Goal: Transaction & Acquisition: Purchase product/service

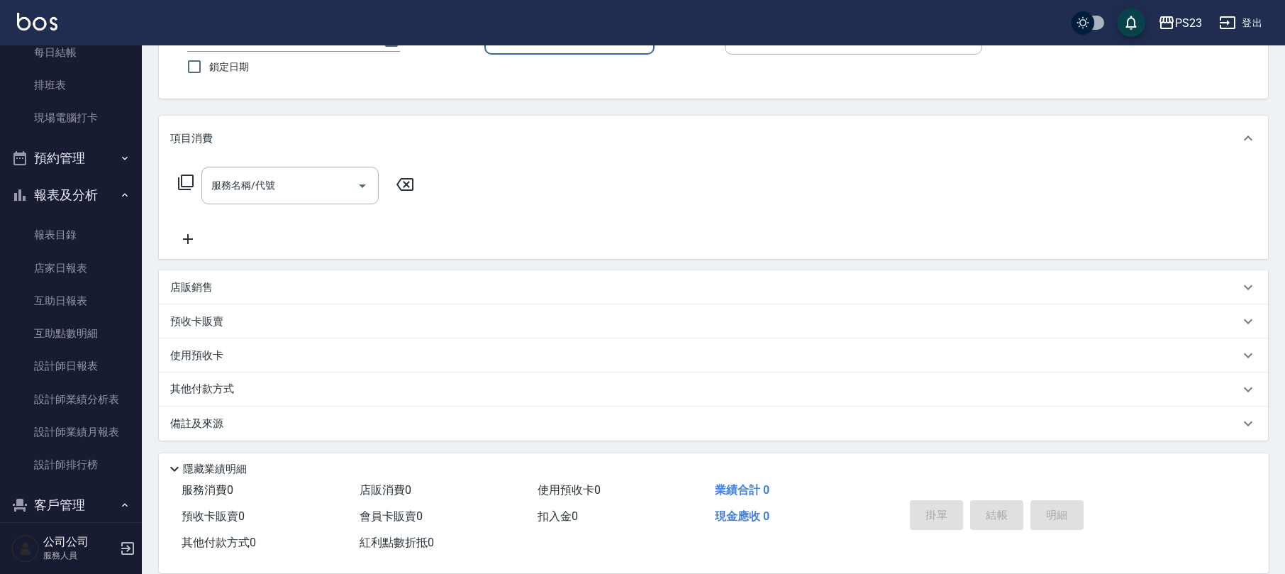
scroll to position [251, 0]
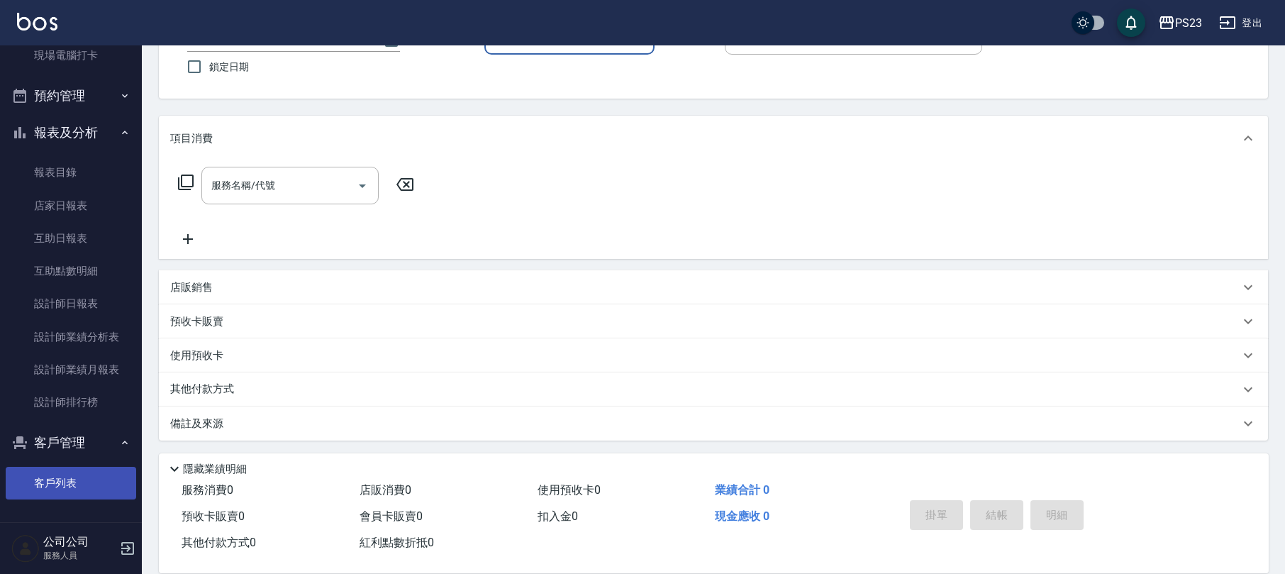
click at [55, 482] on link "客戶列表" at bounding box center [71, 483] width 131 height 33
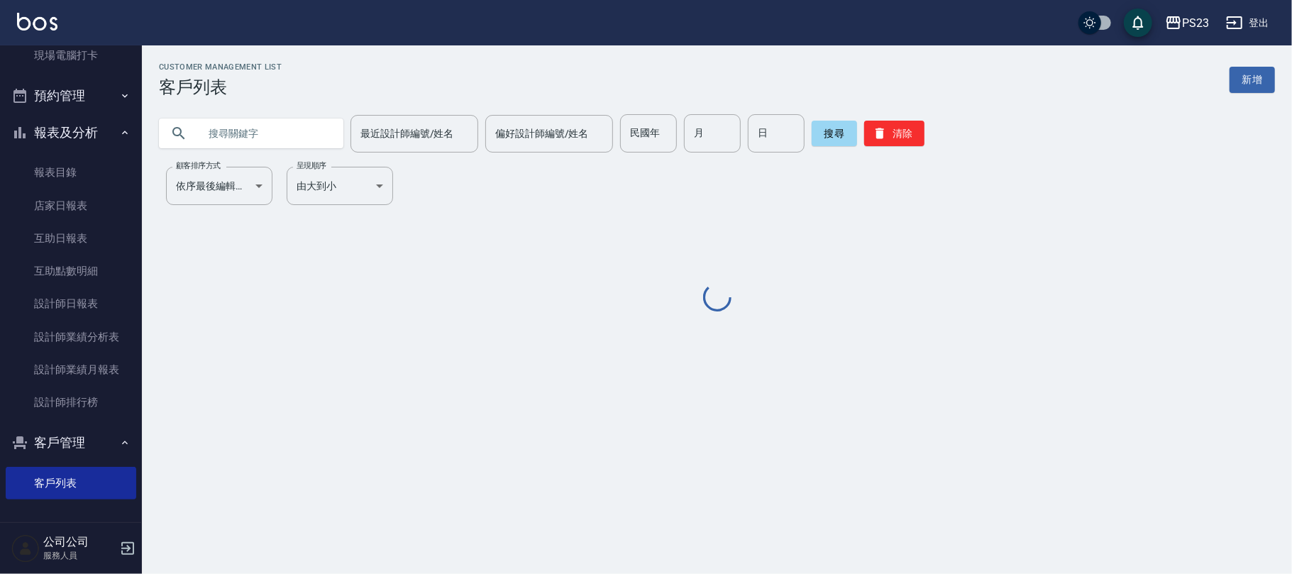
click at [267, 128] on input "text" at bounding box center [265, 133] width 133 height 38
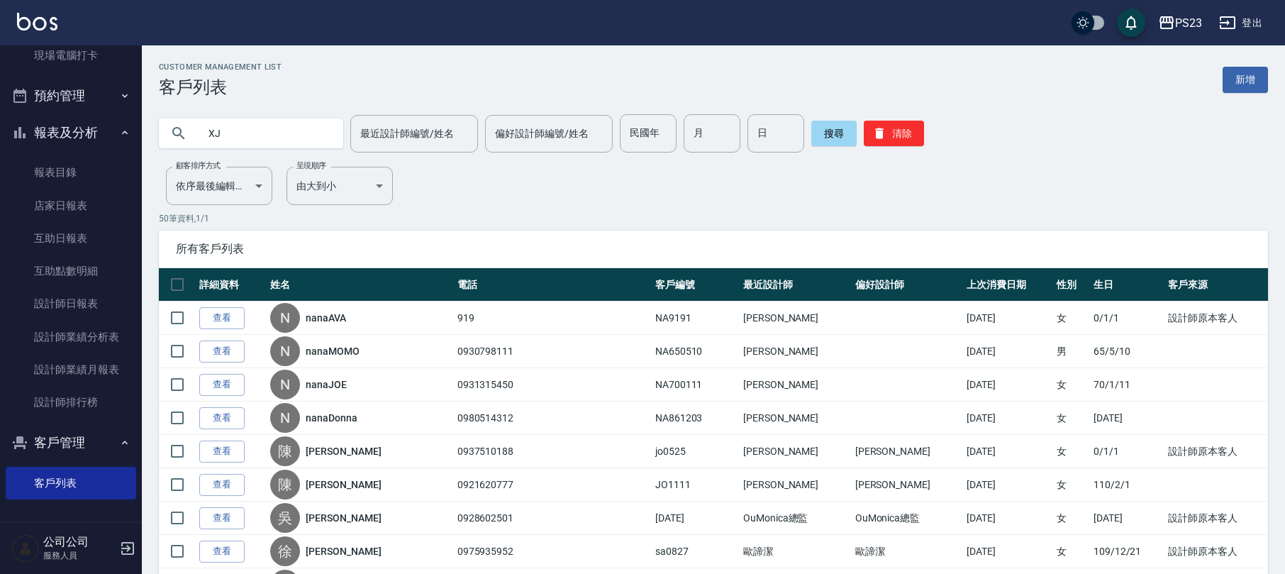
type input "X"
type input "ㄍ"
type input "[PERSON_NAME]"
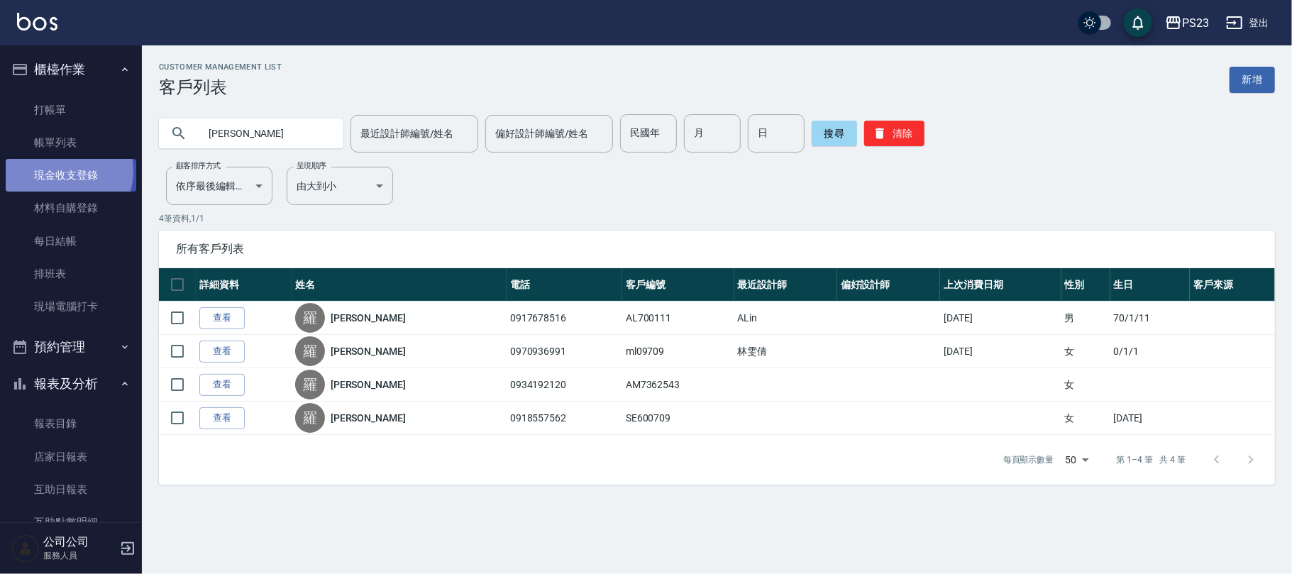
click at [61, 169] on link "現金收支登錄" at bounding box center [71, 175] width 131 height 33
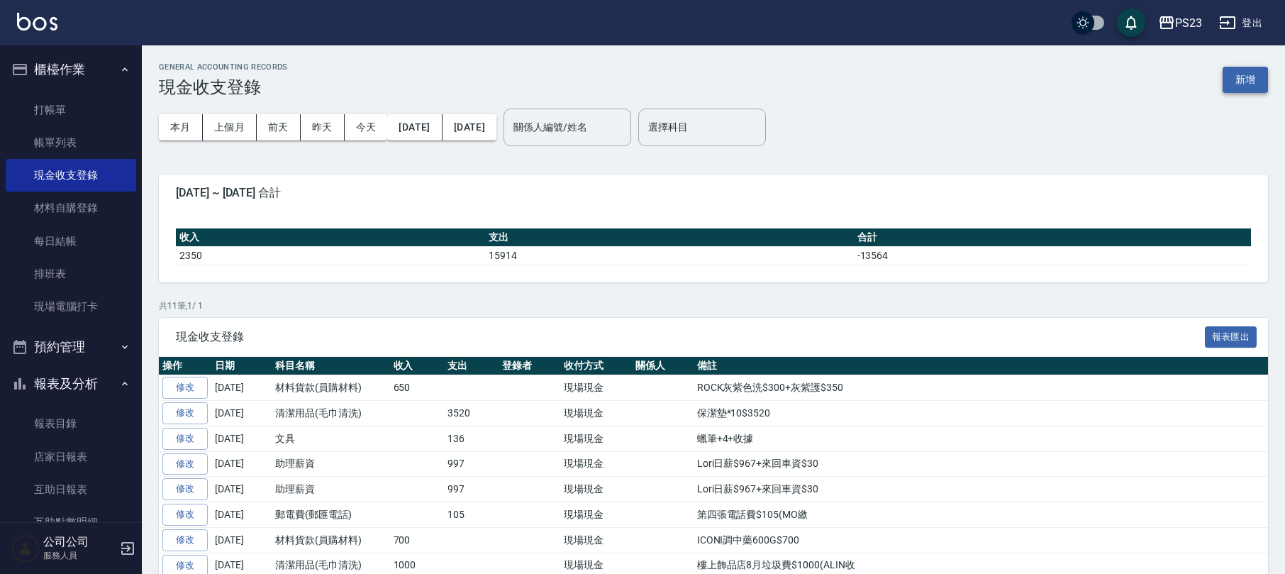
click at [1263, 78] on button "新增" at bounding box center [1245, 80] width 45 height 26
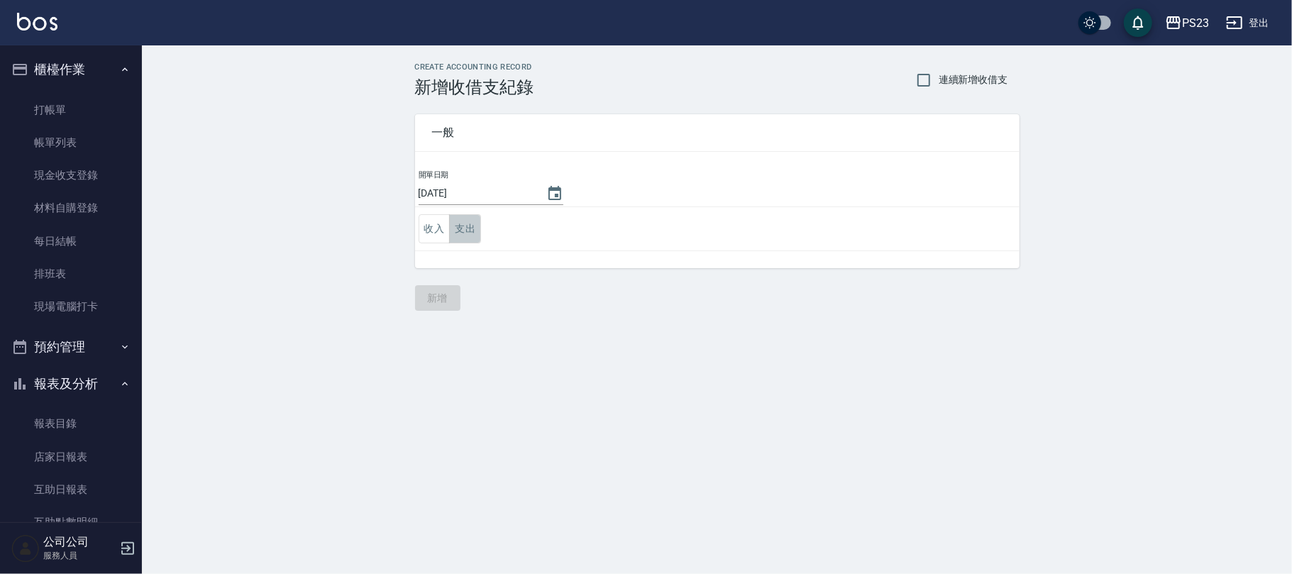
click at [462, 222] on button "支出" at bounding box center [465, 228] width 32 height 29
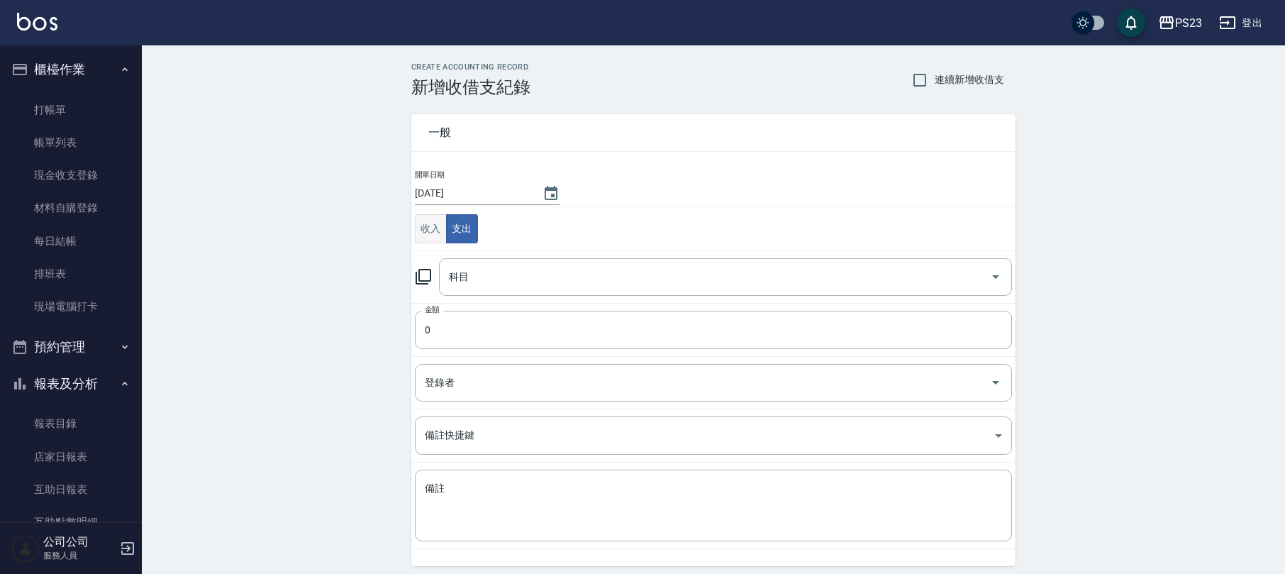
click at [440, 233] on button "收入" at bounding box center [431, 228] width 32 height 29
click at [488, 272] on input "科目" at bounding box center [714, 277] width 539 height 25
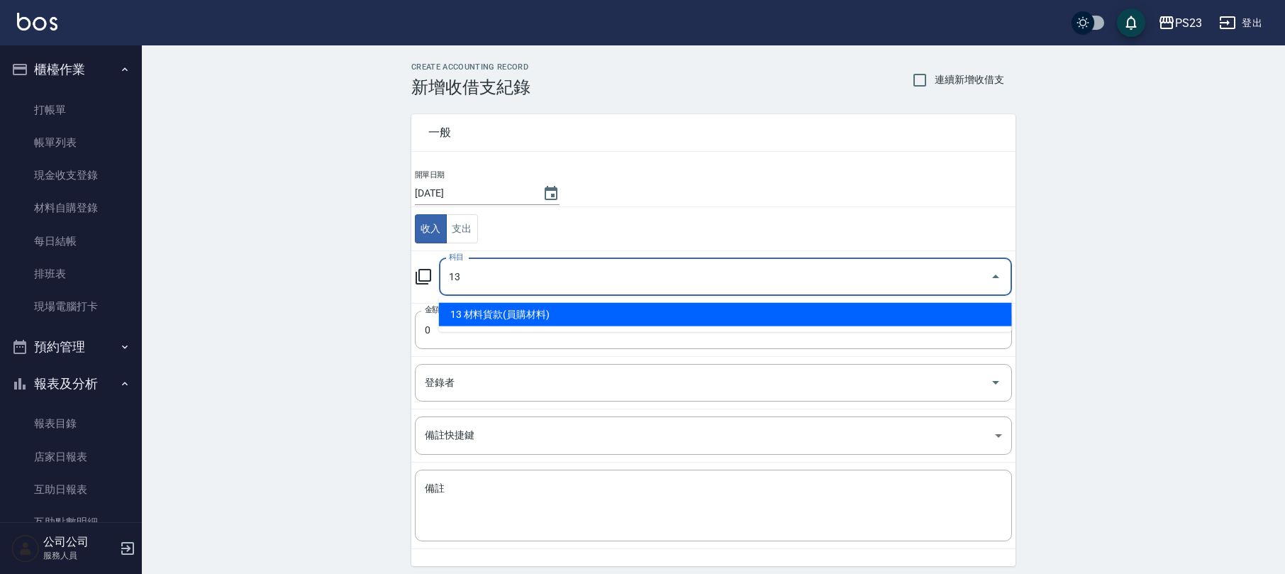
type input "13 材料貨款(員購材料)"
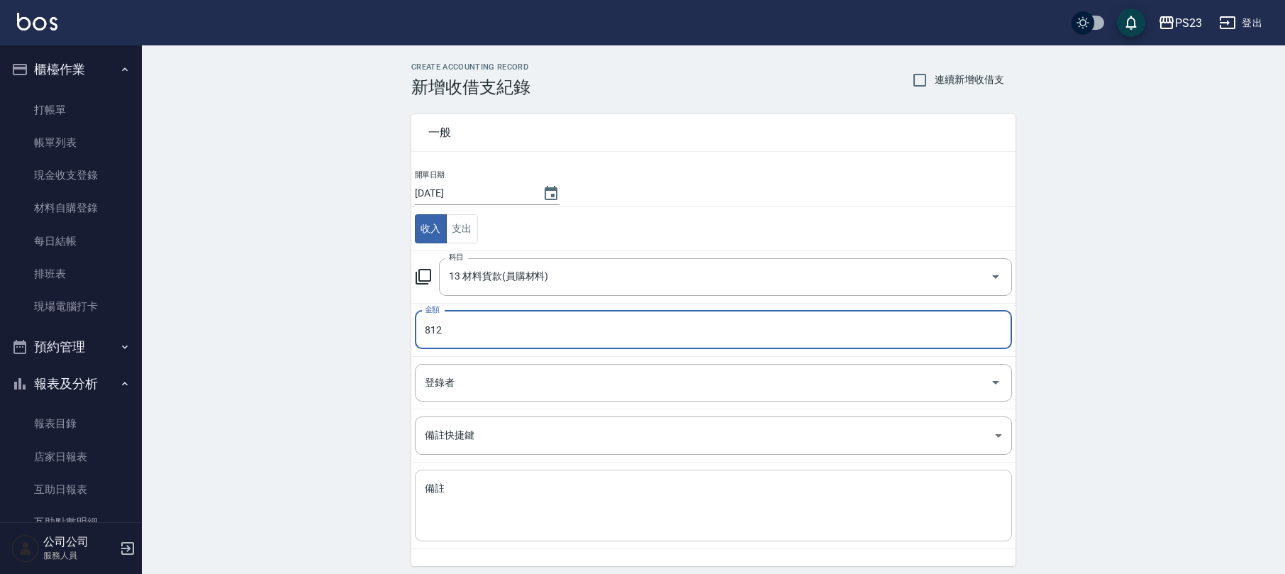
type input "812"
click at [654, 492] on textarea "備註" at bounding box center [713, 506] width 577 height 48
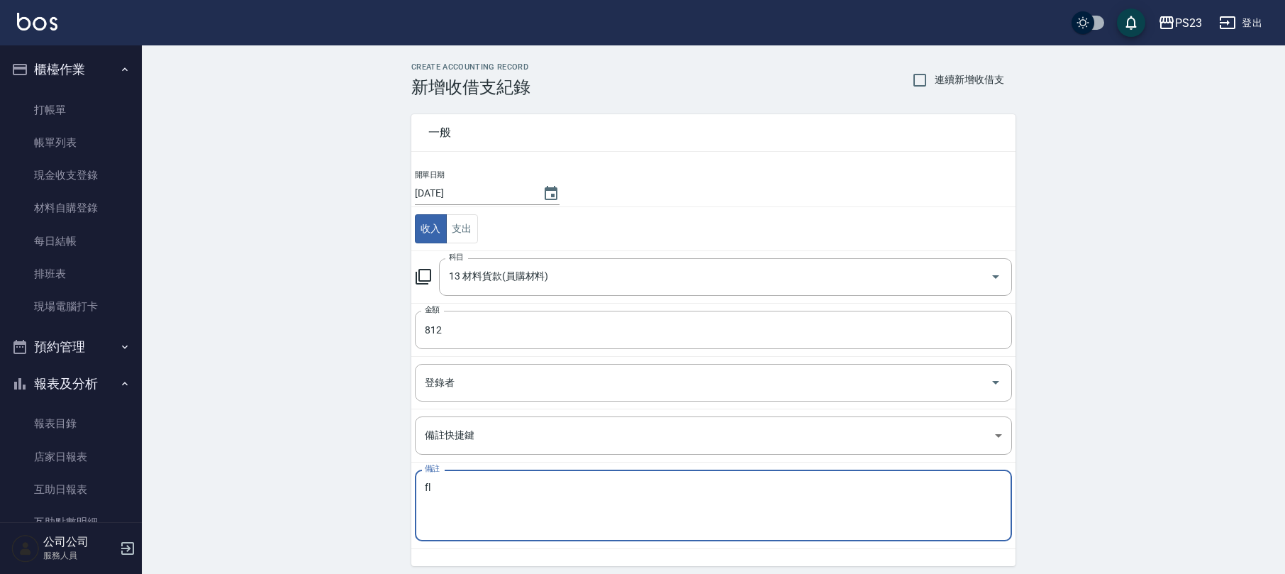
type textarea "f"
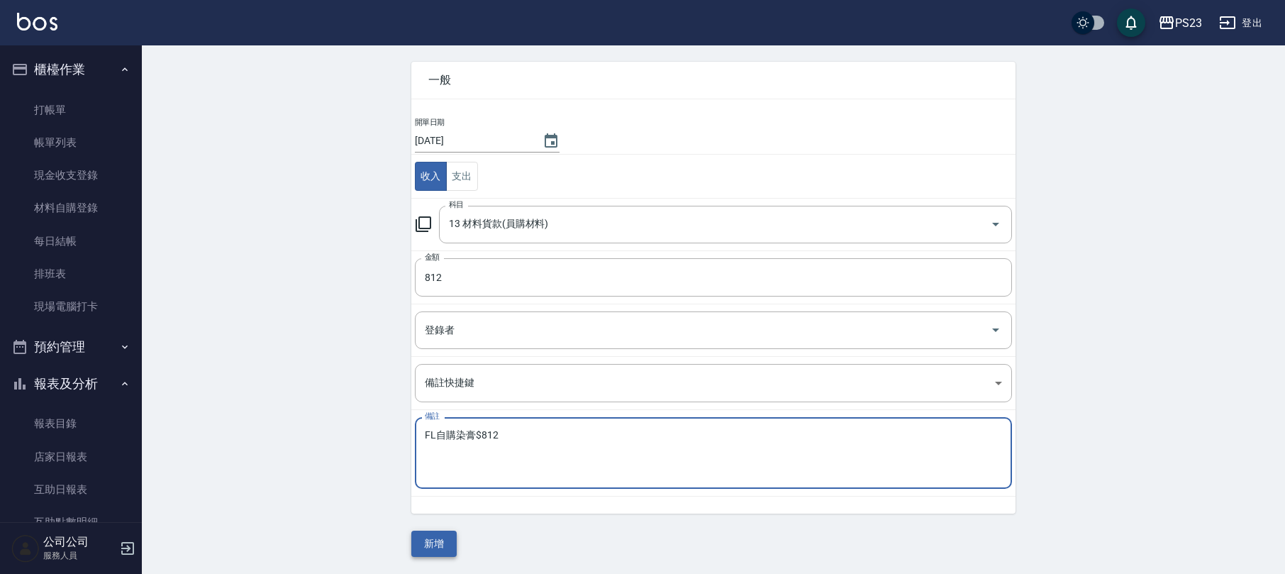
type textarea "FL自購染膏$812"
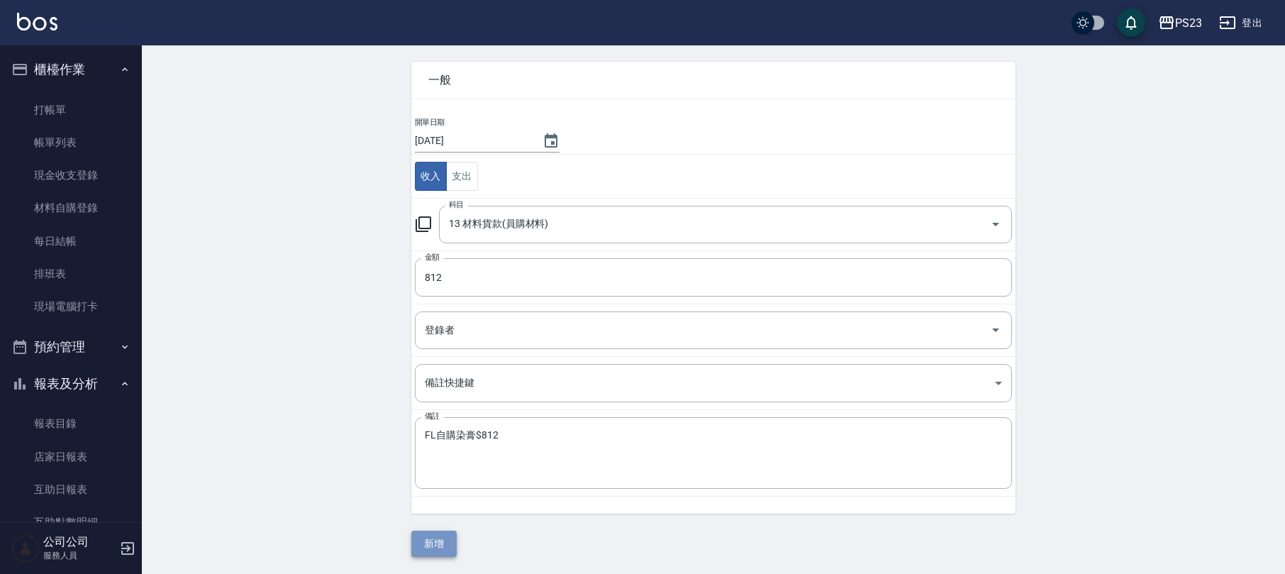
click at [427, 546] on button "新增" at bounding box center [433, 544] width 45 height 26
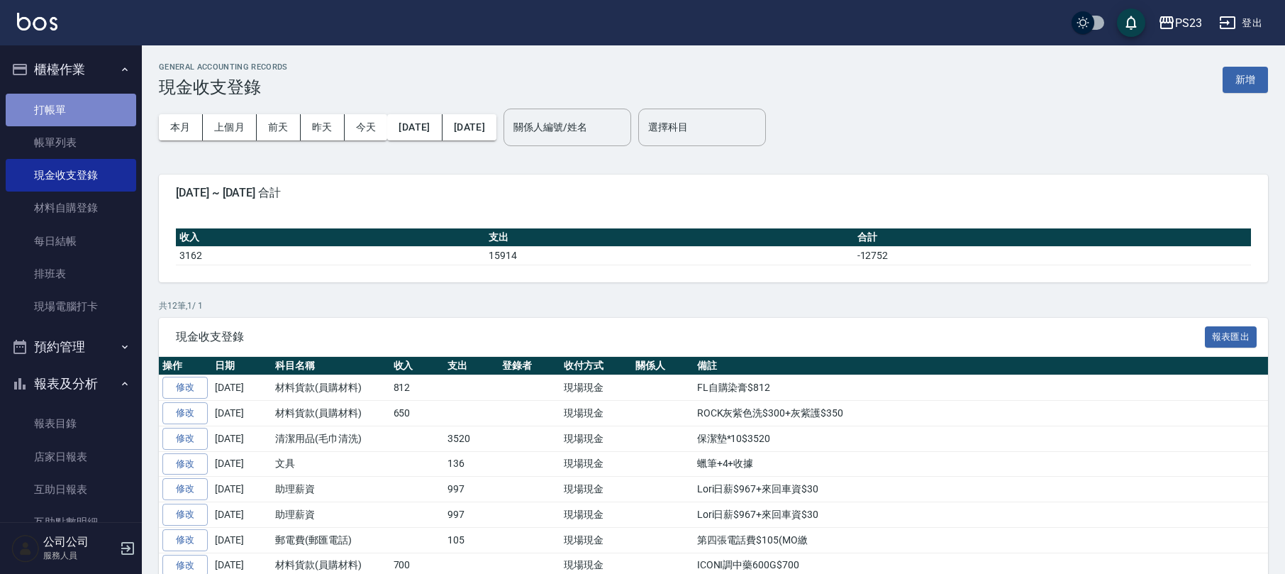
click at [96, 98] on link "打帳單" at bounding box center [71, 110] width 131 height 33
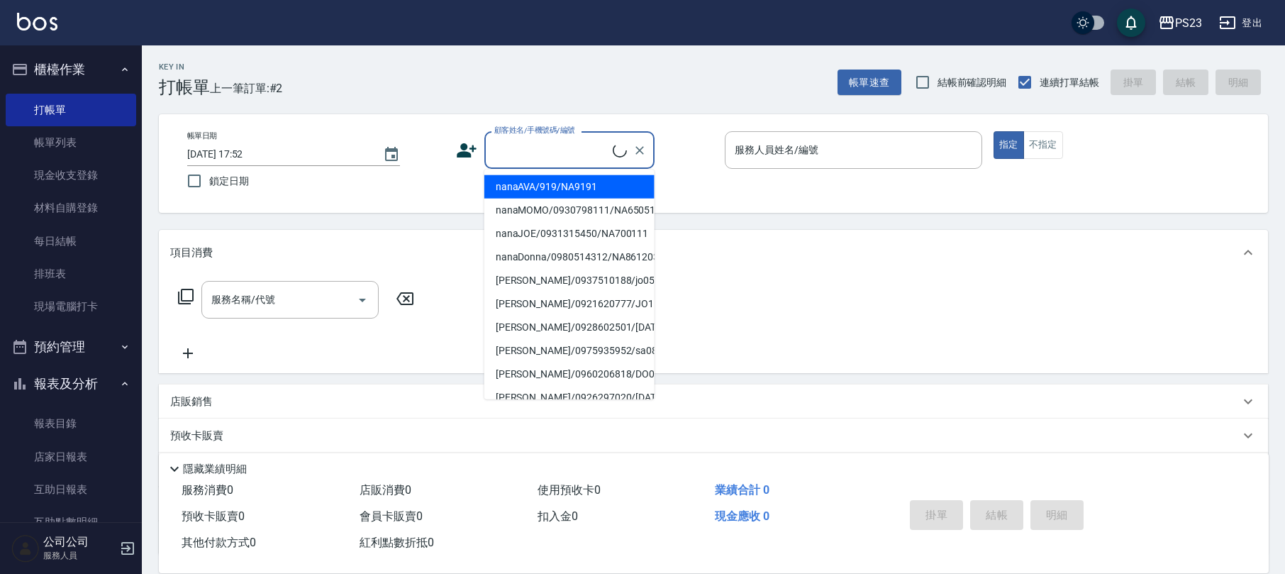
click at [537, 153] on input "顧客姓名/手機號碼/編號" at bounding box center [552, 150] width 122 height 25
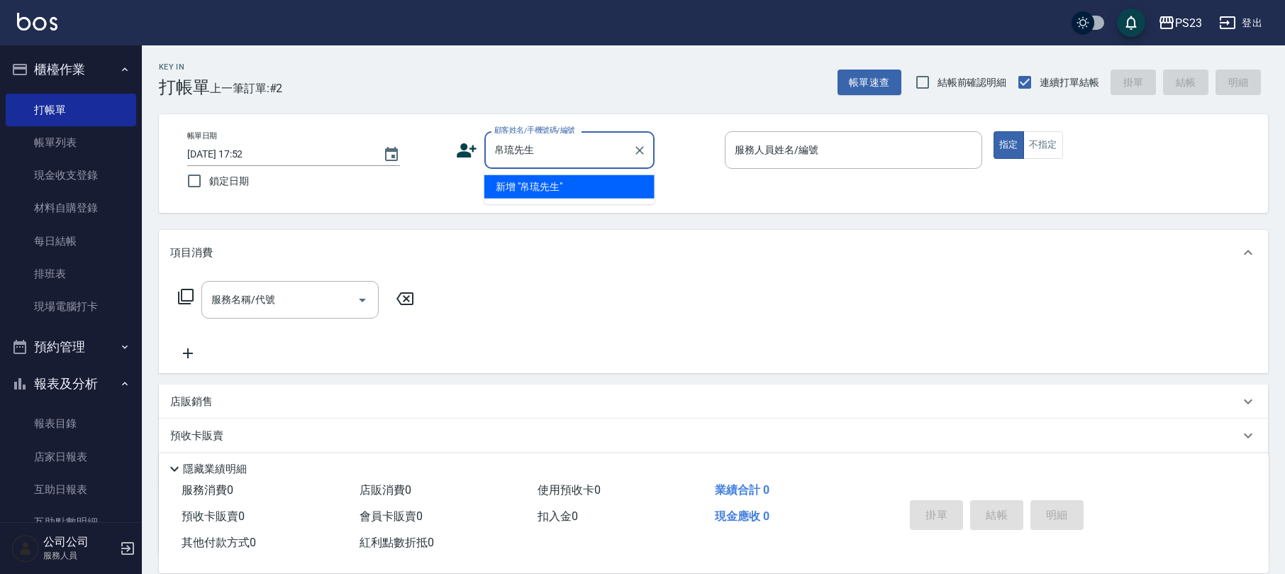
click at [543, 179] on li "新增 "帛琉先生"" at bounding box center [569, 186] width 170 height 23
type input "帛琉先生"
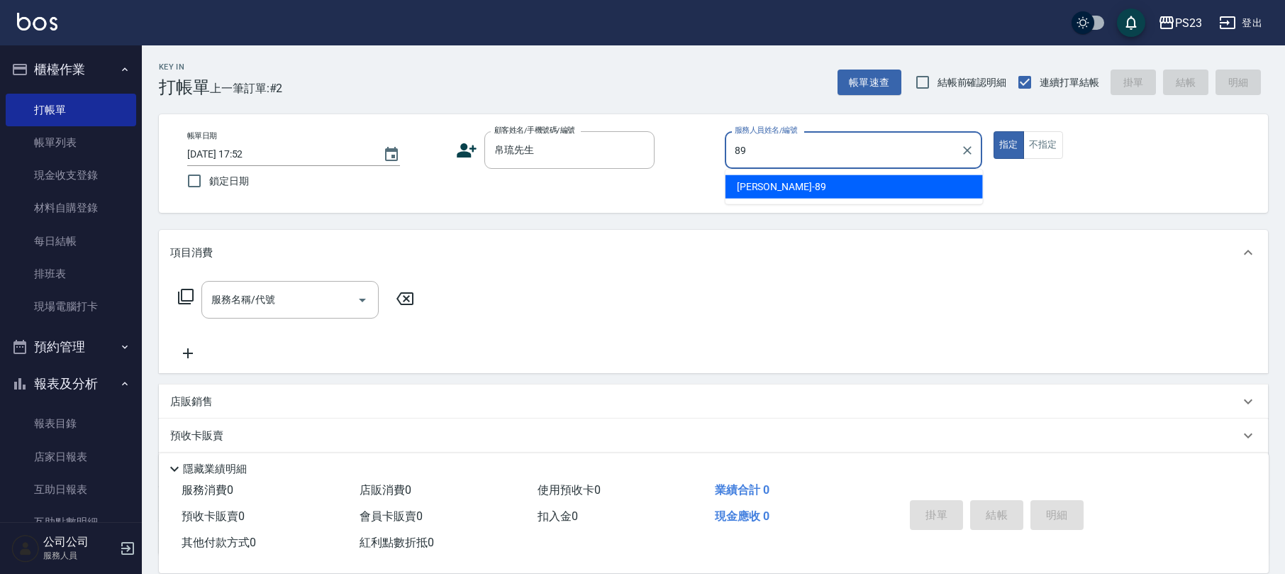
click at [863, 187] on div "[PERSON_NAME] -89" at bounding box center [854, 186] width 257 height 23
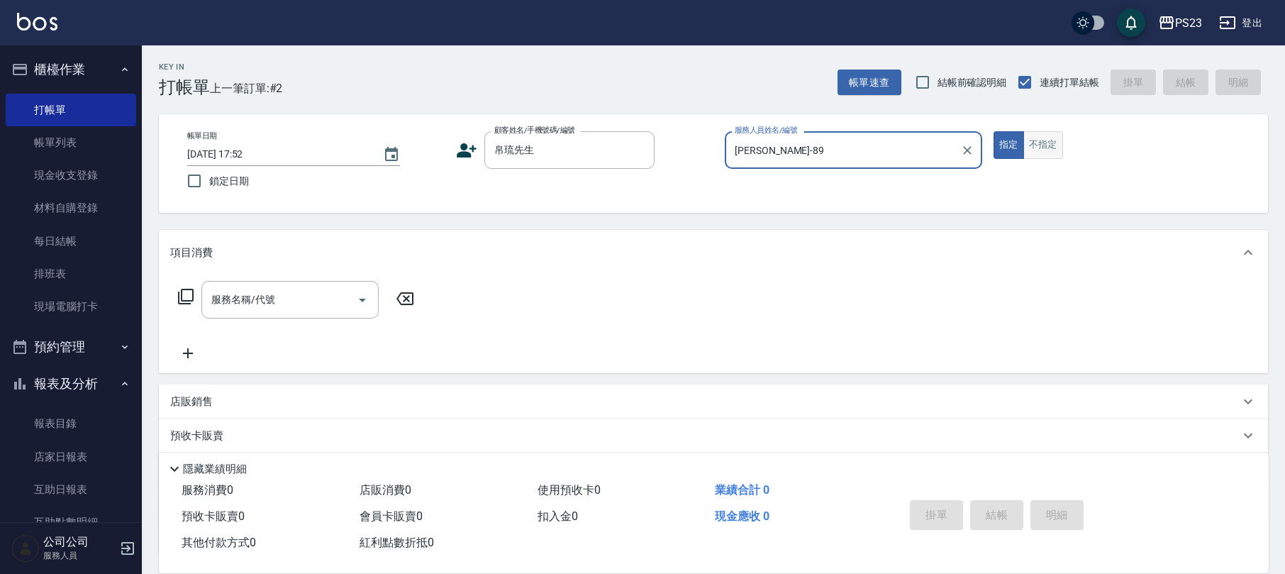
type input "[PERSON_NAME]-89"
click at [1059, 150] on button "不指定" at bounding box center [1044, 145] width 40 height 28
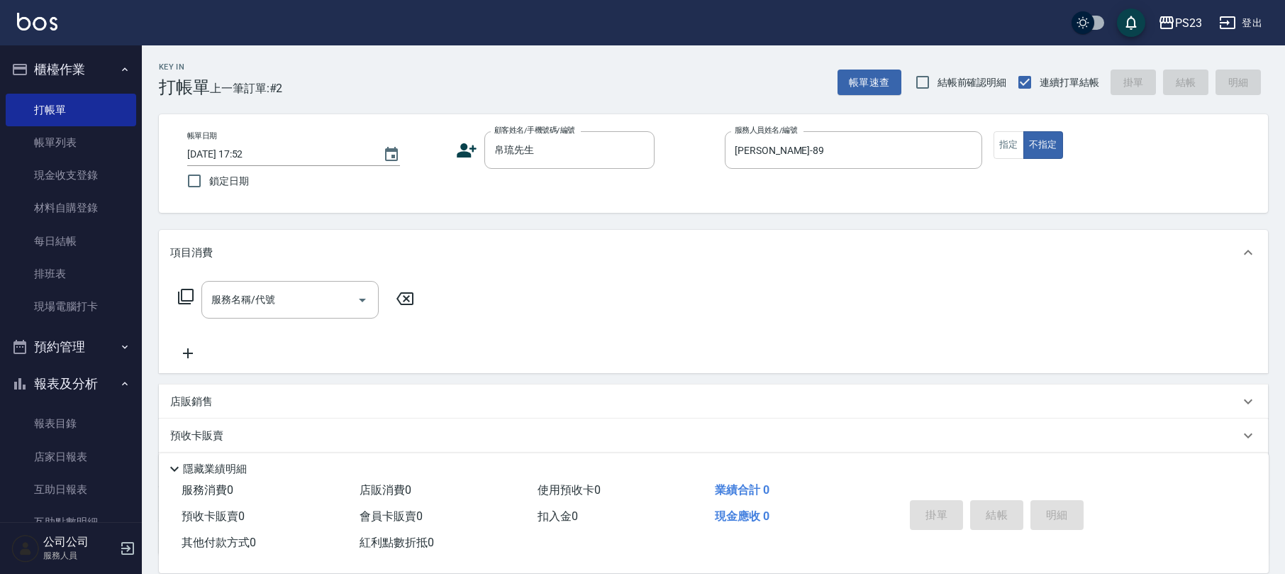
scroll to position [114, 0]
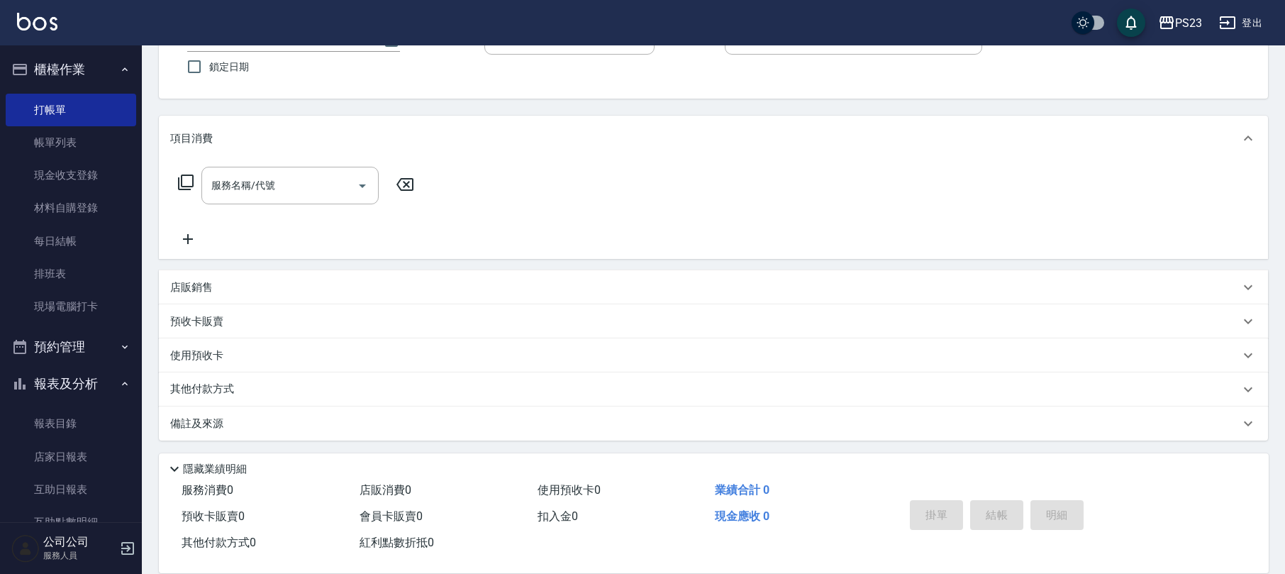
click at [367, 387] on div "其他付款方式" at bounding box center [705, 390] width 1070 height 16
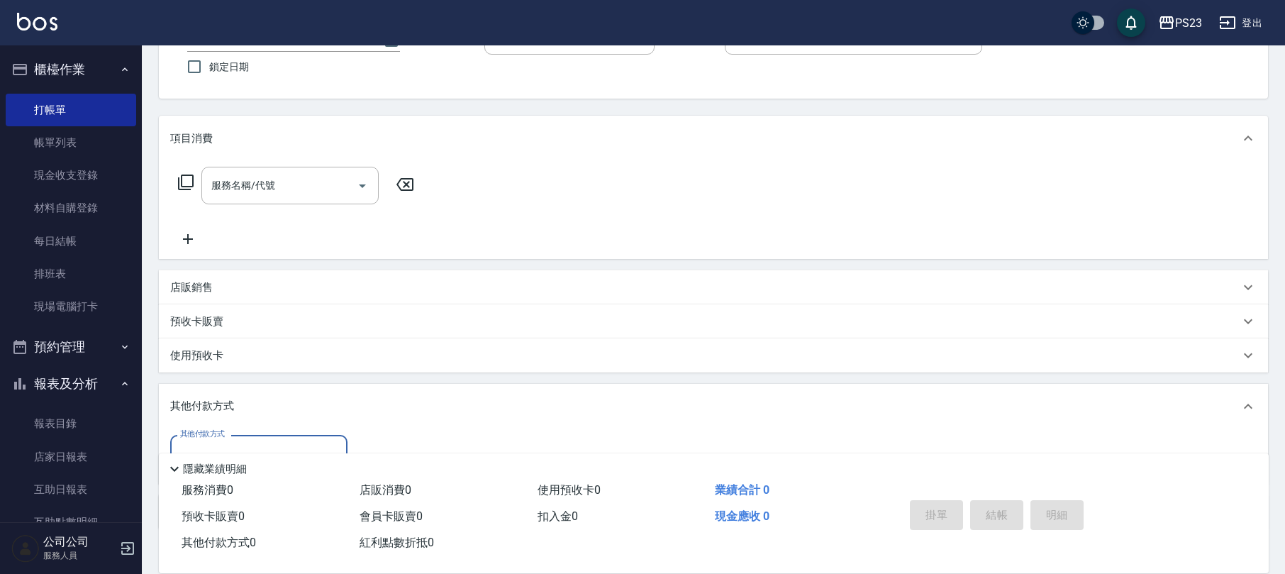
scroll to position [203, 0]
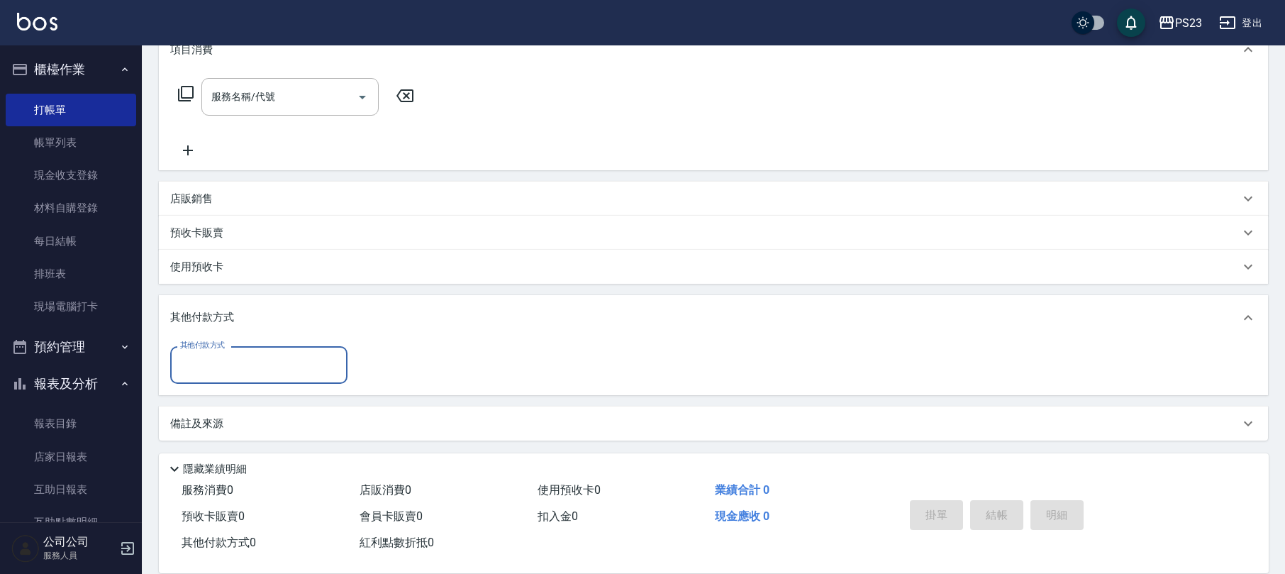
click at [1246, 318] on icon at bounding box center [1248, 317] width 9 height 5
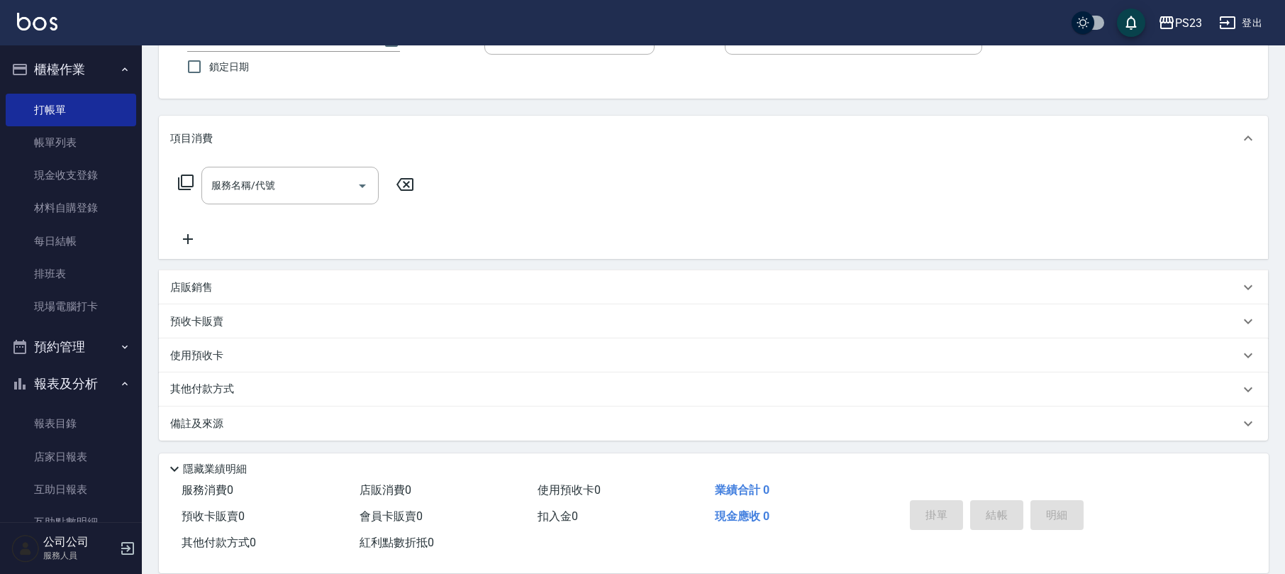
scroll to position [114, 0]
click at [186, 179] on icon at bounding box center [185, 182] width 17 height 17
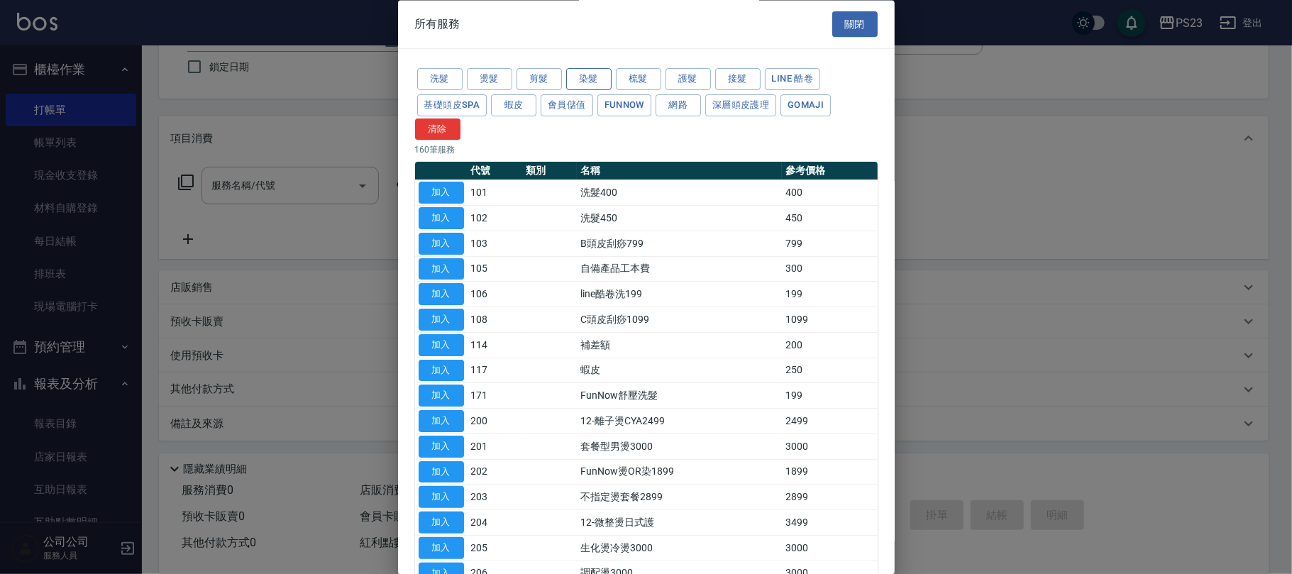
click at [577, 77] on button "染髮" at bounding box center [588, 80] width 45 height 22
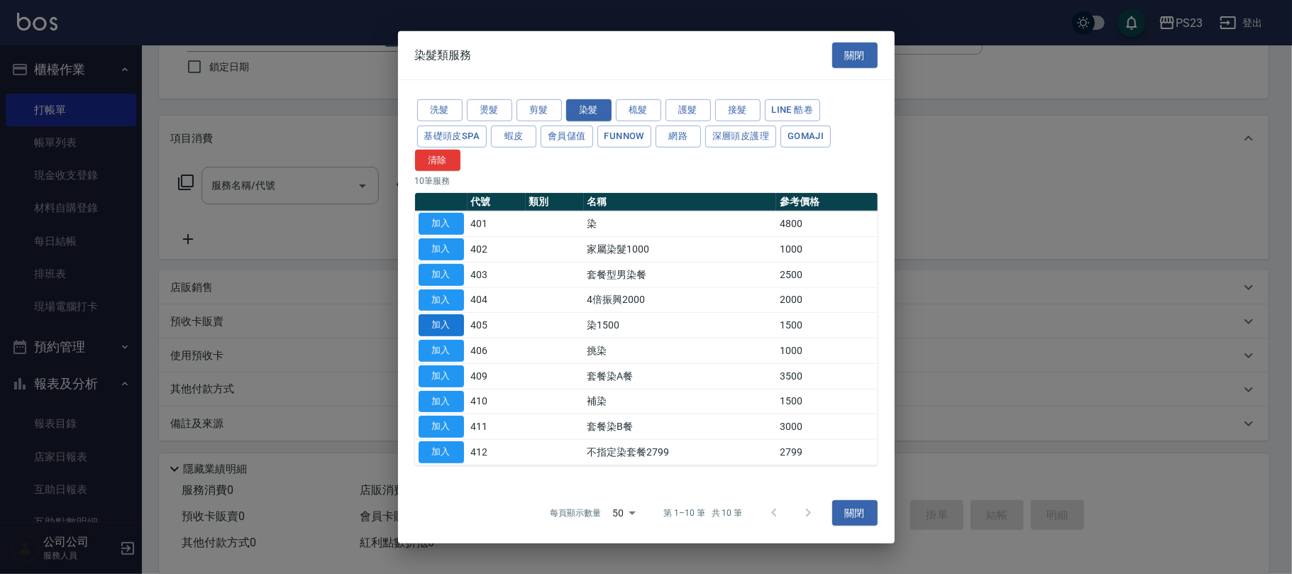
click at [440, 323] on button "加入" at bounding box center [440, 325] width 45 height 22
type input "染1500(405)"
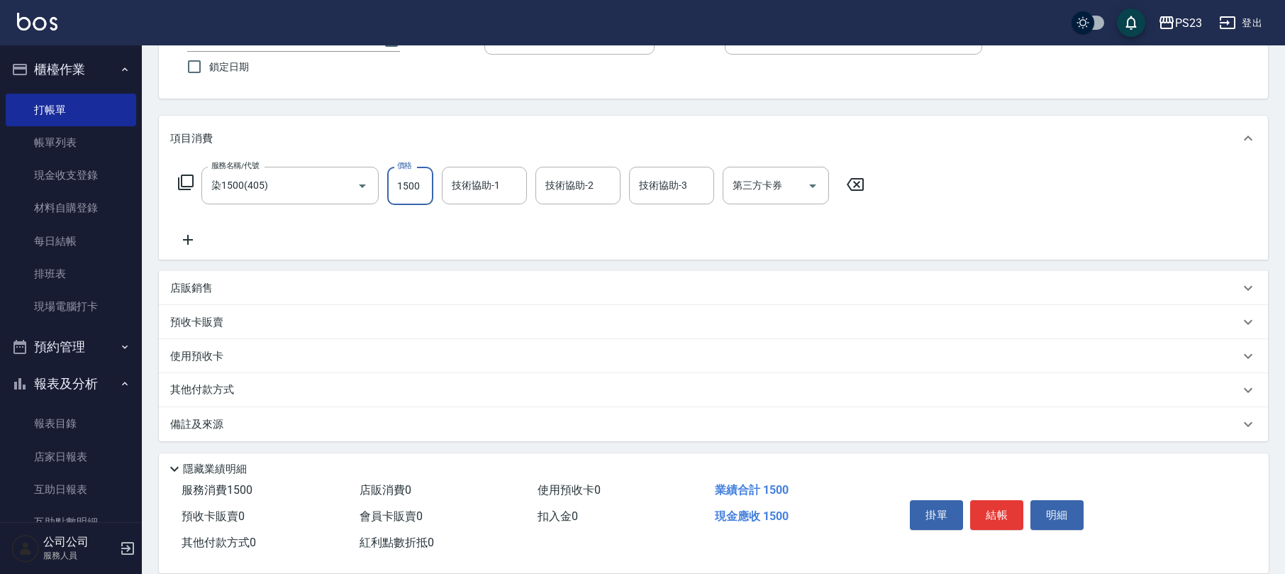
click at [406, 187] on input "1500" at bounding box center [410, 186] width 46 height 38
type input "2500"
type input "[PERSON_NAME]-89"
click at [364, 424] on div "備註及來源" at bounding box center [705, 424] width 1070 height 15
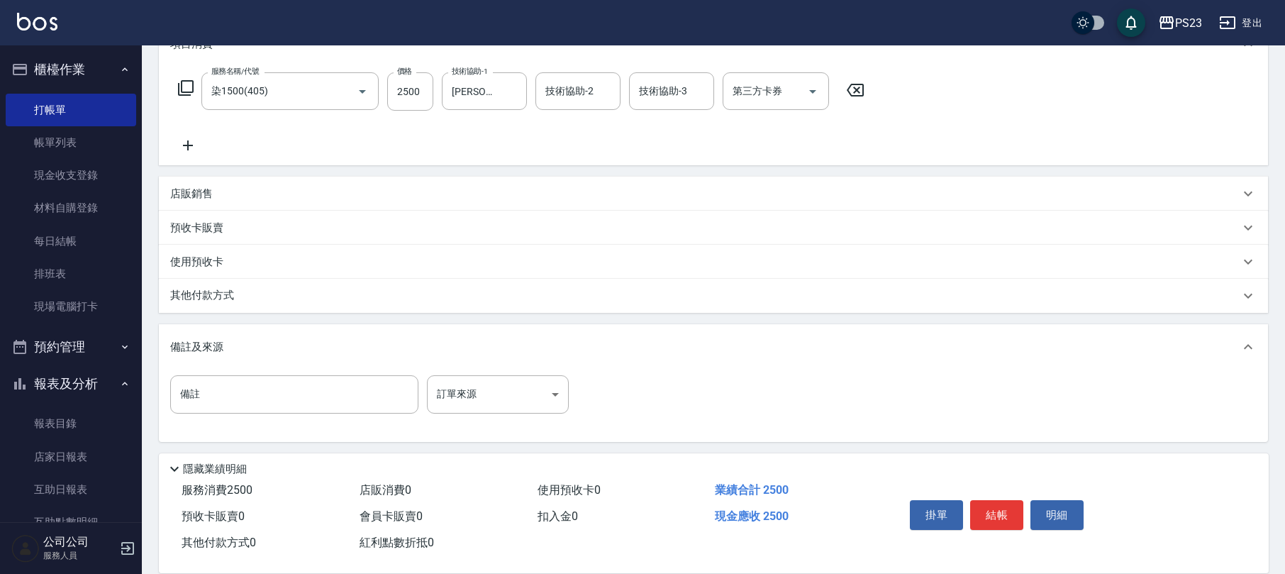
scroll to position [210, 0]
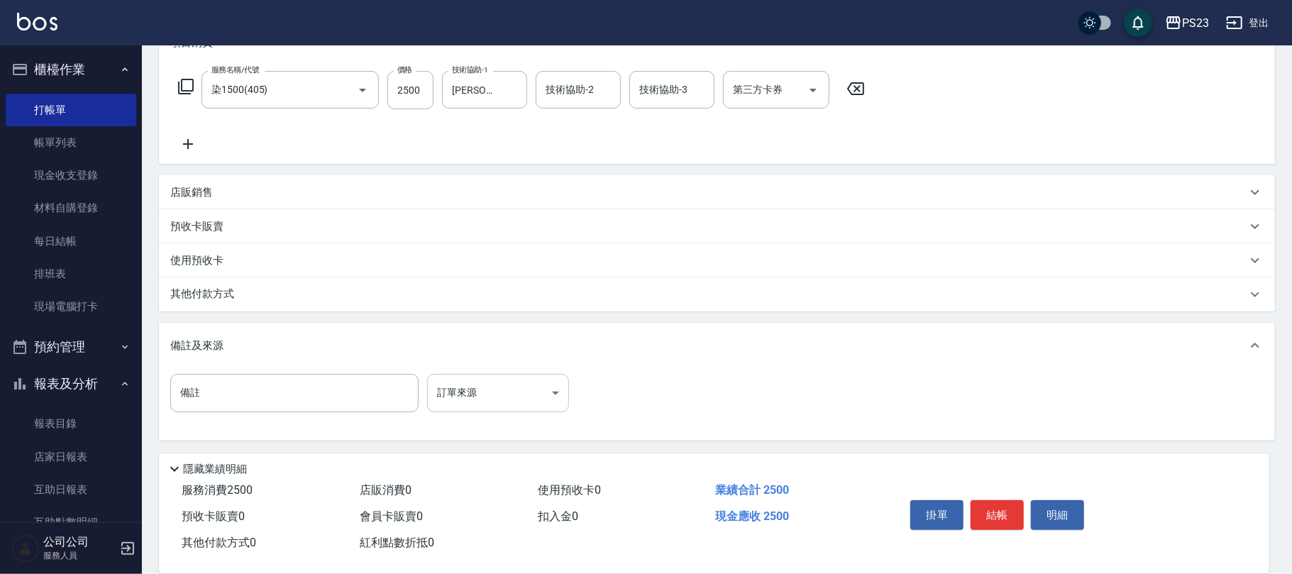
click at [453, 386] on body "PS23 登出 櫃檯作業 打帳單 帳單列表 現金收支登錄 材料自購登錄 每日結帳 排班表 現場電腦打卡 預約管理 預約管理 單日預約紀錄 單週預約紀錄 報表及…" at bounding box center [646, 182] width 1292 height 784
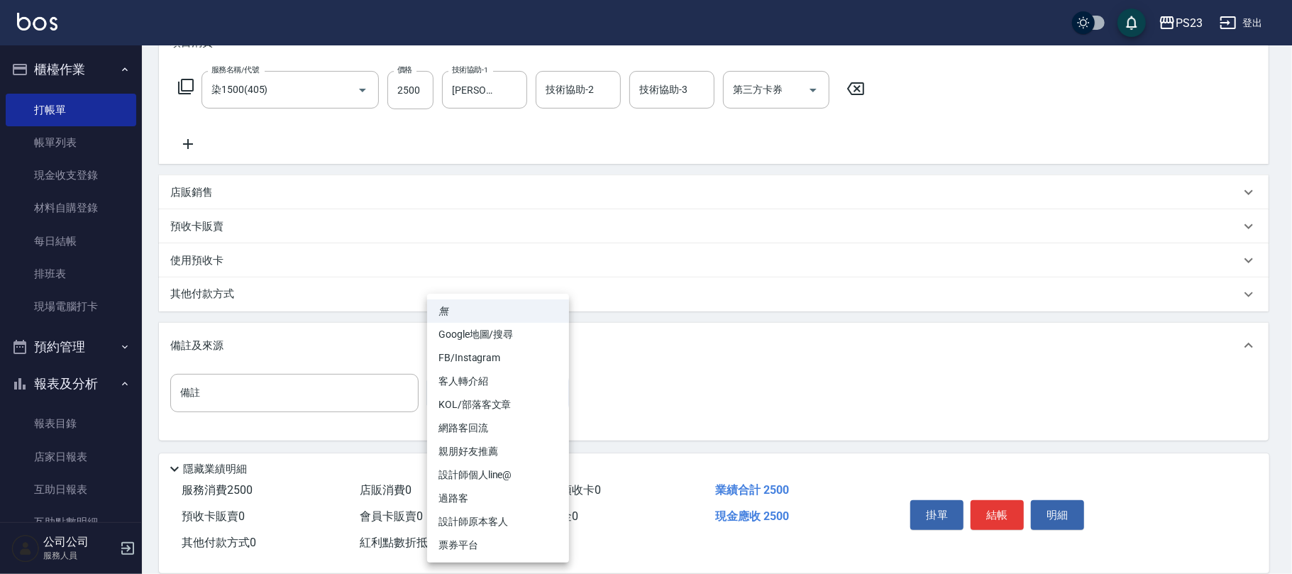
click at [487, 492] on li "過路客" at bounding box center [498, 498] width 142 height 23
type input "過路客"
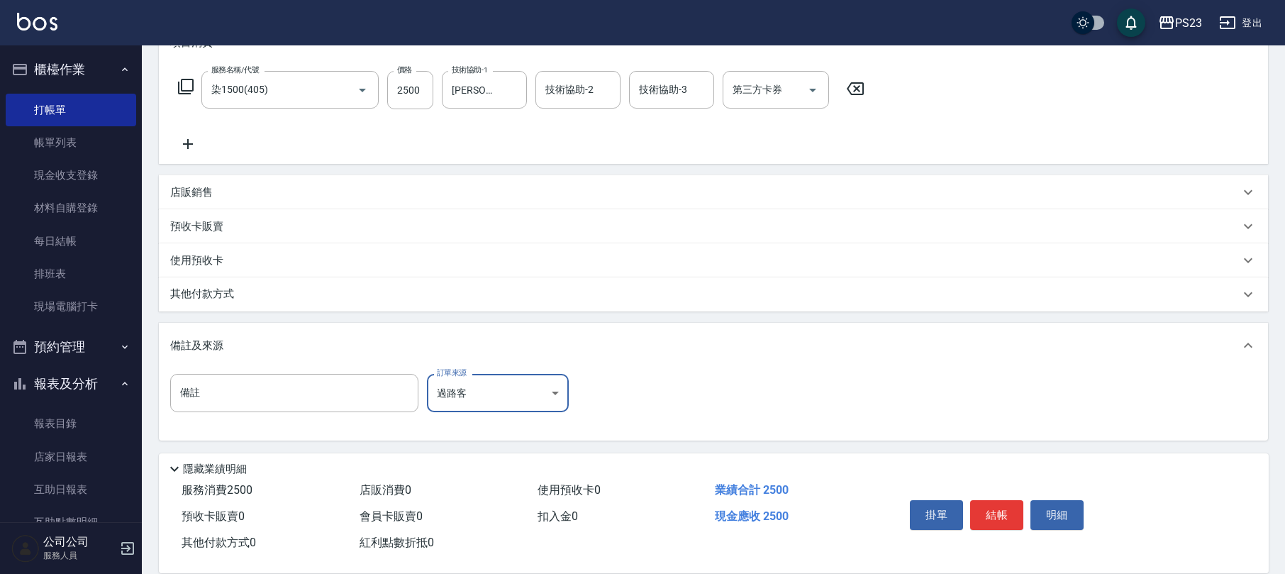
click at [231, 291] on p "其他付款方式" at bounding box center [205, 295] width 71 height 16
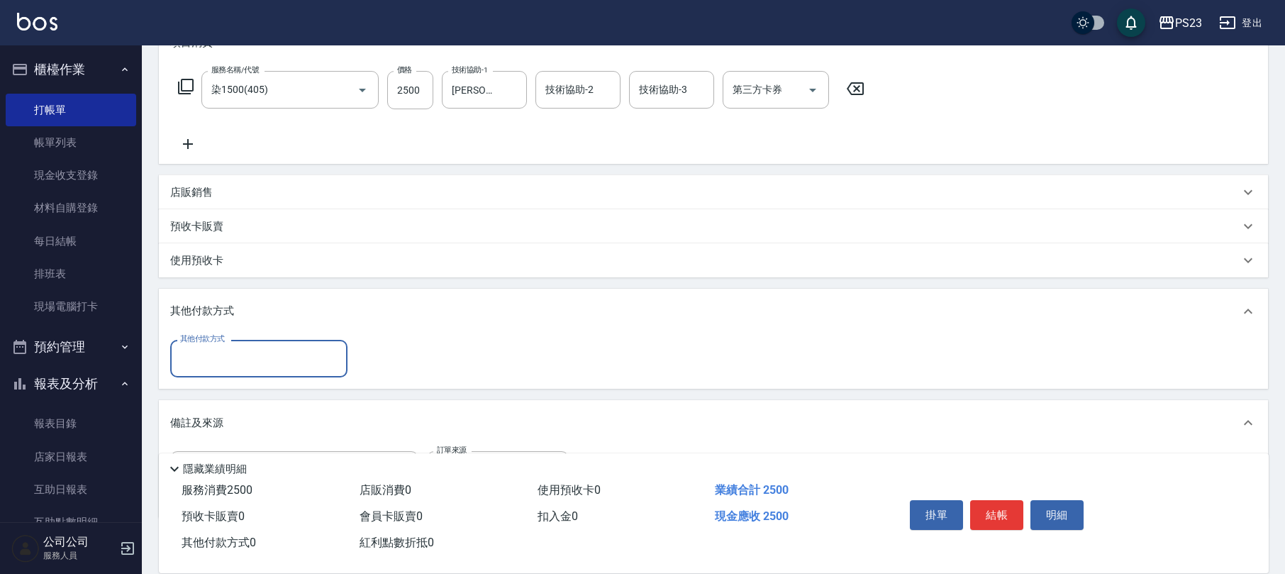
scroll to position [287, 0]
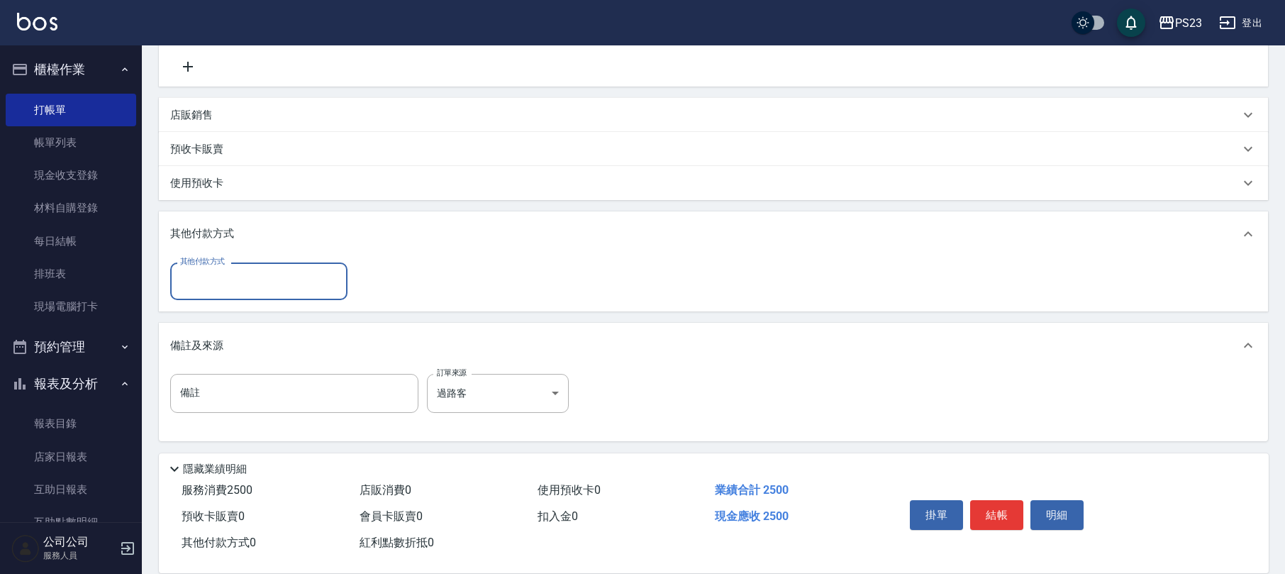
click at [243, 282] on input "其他付款方式" at bounding box center [259, 281] width 165 height 25
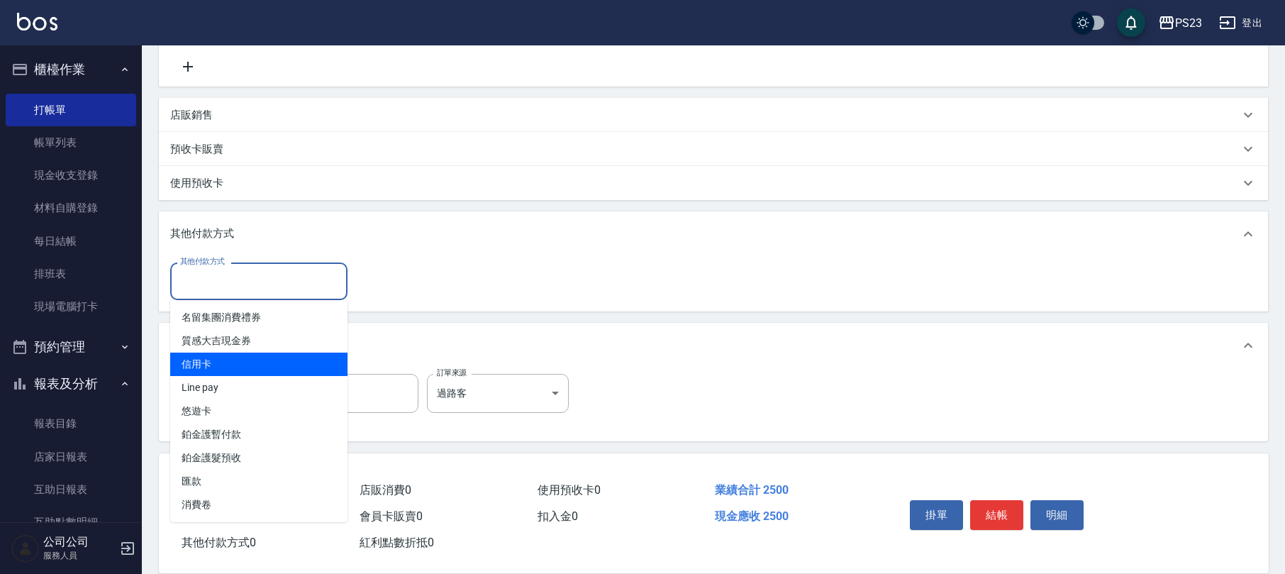
click at [231, 370] on span "信用卡" at bounding box center [258, 364] width 177 height 23
type input "信用卡"
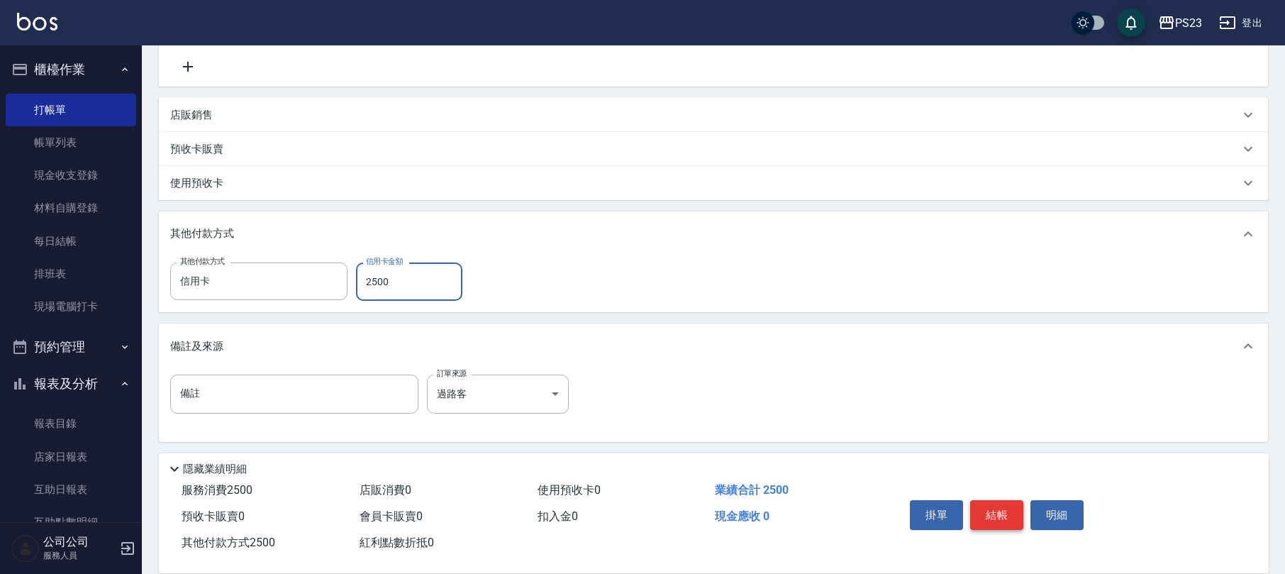
type input "2500"
click at [989, 517] on button "結帳" at bounding box center [996, 515] width 53 height 30
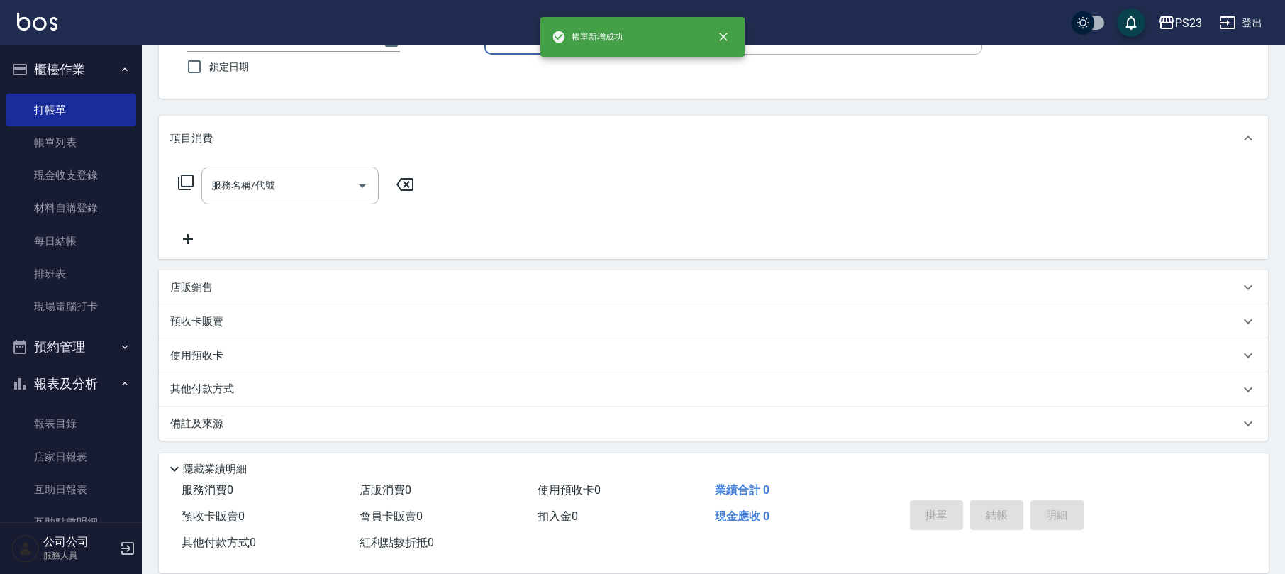
scroll to position [0, 0]
